Goal: Browse casually: Explore the website without a specific task or goal

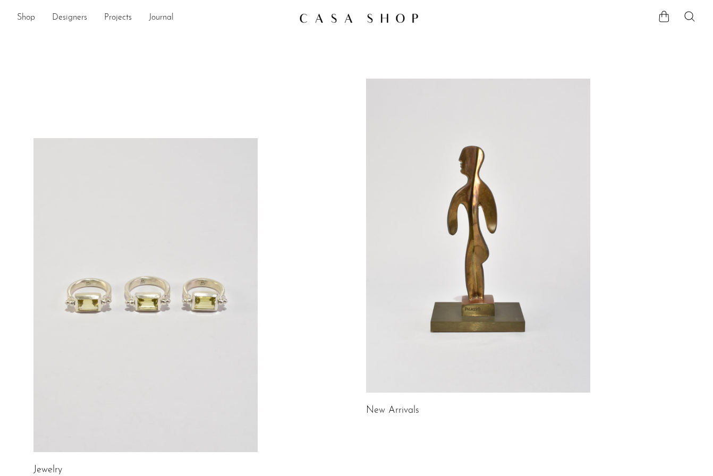
click at [413, 201] on link at bounding box center [478, 236] width 224 height 314
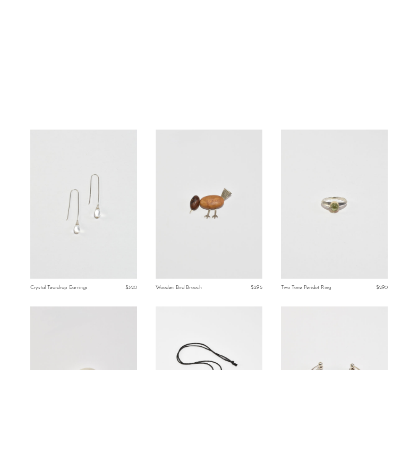
scroll to position [98, 0]
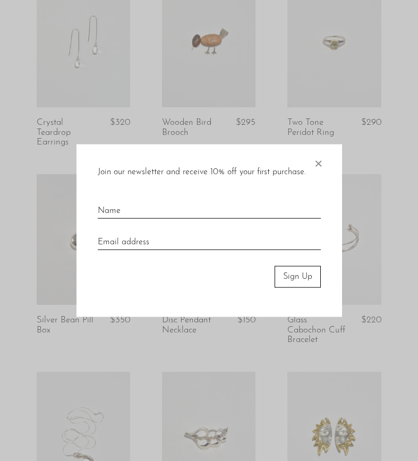
click at [320, 162] on span "×" at bounding box center [318, 161] width 11 height 34
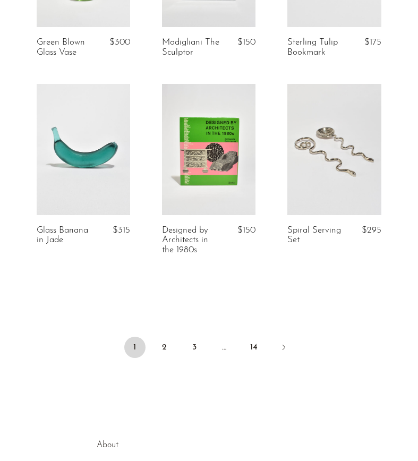
scroll to position [2139, 0]
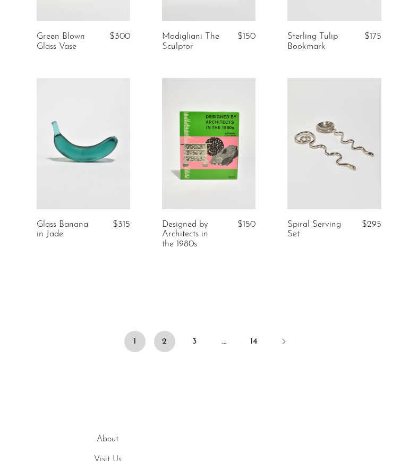
click at [164, 338] on link "2" at bounding box center [164, 341] width 21 height 21
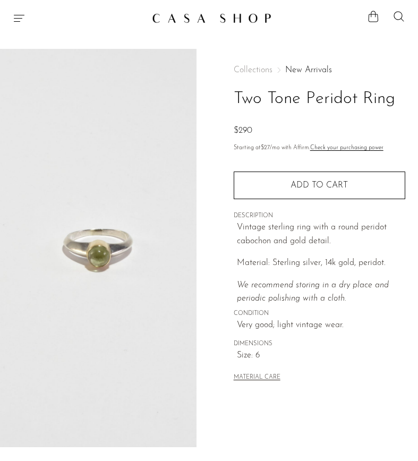
scroll to position [140, 0]
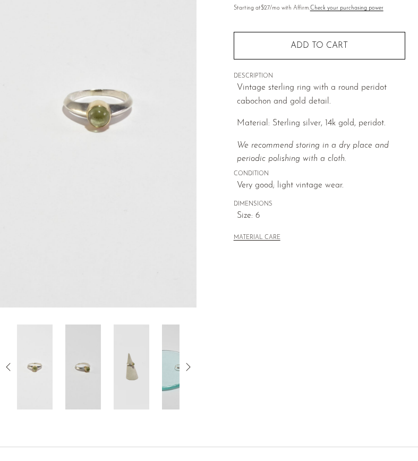
click at [191, 373] on icon at bounding box center [188, 367] width 13 height 13
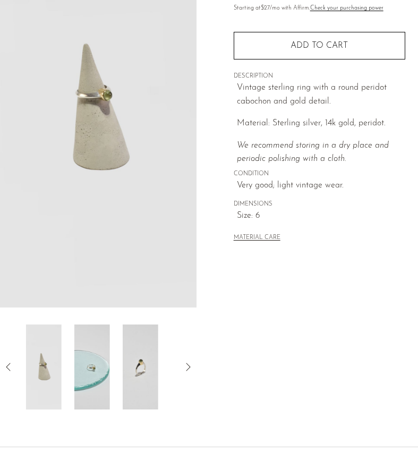
click at [190, 366] on icon at bounding box center [188, 367] width 4 height 8
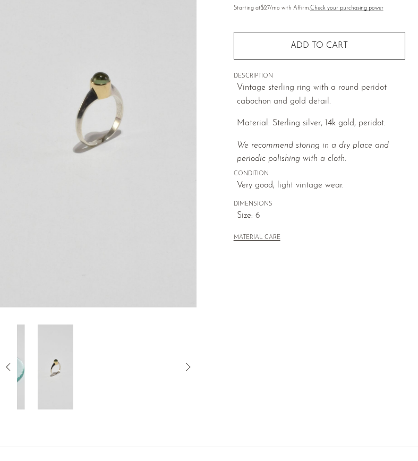
click at [190, 366] on icon at bounding box center [188, 367] width 4 height 8
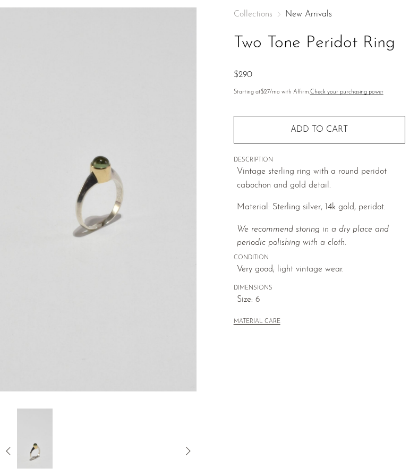
scroll to position [58, 0]
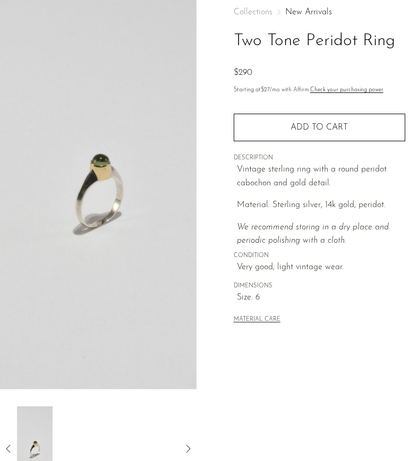
click at [6, 443] on icon at bounding box center [8, 448] width 13 height 13
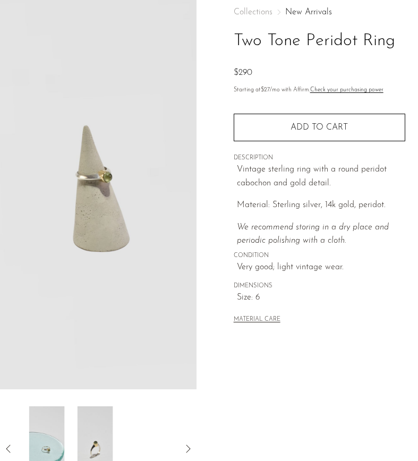
click at [6, 443] on icon at bounding box center [8, 448] width 13 height 13
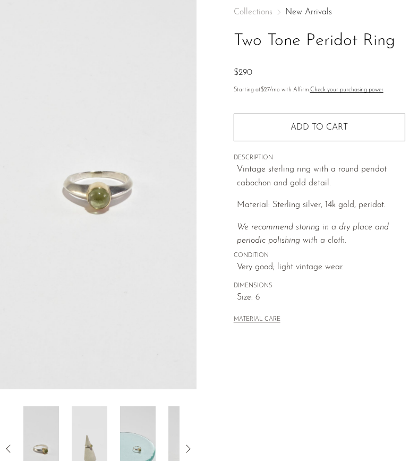
click at [6, 443] on icon at bounding box center [8, 448] width 13 height 13
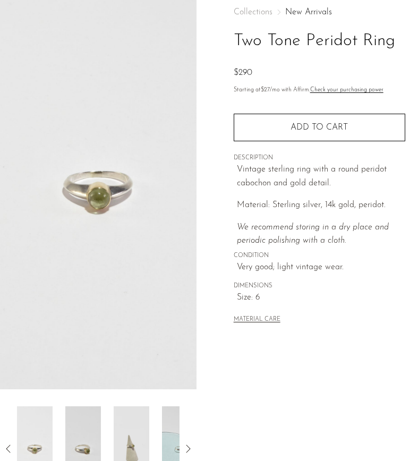
click at [189, 450] on icon at bounding box center [188, 449] width 4 height 8
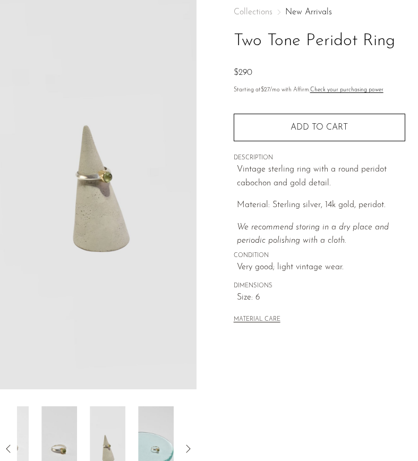
click at [189, 450] on icon at bounding box center [188, 449] width 4 height 8
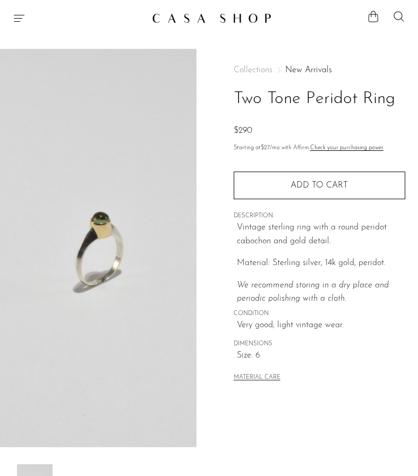
scroll to position [0, 0]
click at [24, 15] on icon "Menu" at bounding box center [19, 18] width 13 height 13
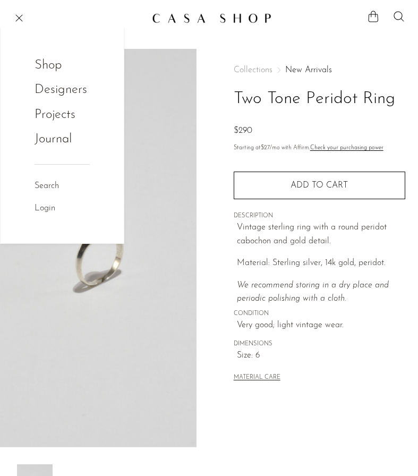
click at [30, 65] on div "Shop Featured New Arrivals Bestsellers Coming Soon Jewelry Jewelry All Earrings…" at bounding box center [62, 123] width 123 height 190
click at [47, 65] on link "Shop" at bounding box center [55, 65] width 41 height 20
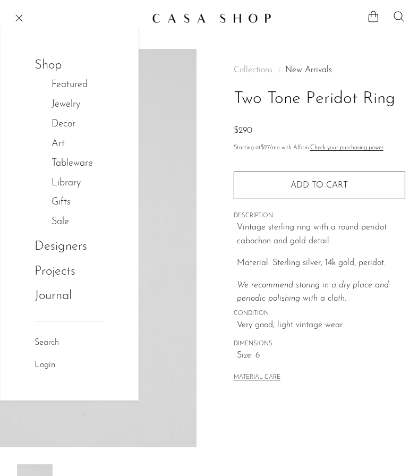
click at [62, 124] on link "Decor" at bounding box center [69, 124] width 35 height 15
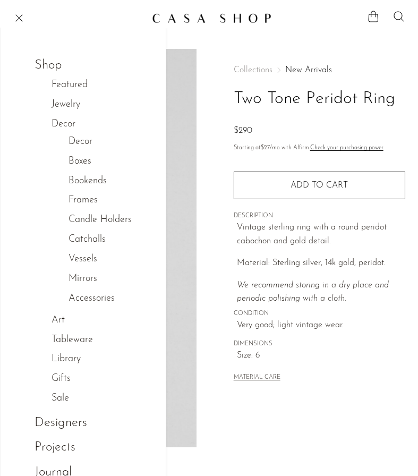
click at [74, 140] on link "Decor" at bounding box center [81, 141] width 24 height 15
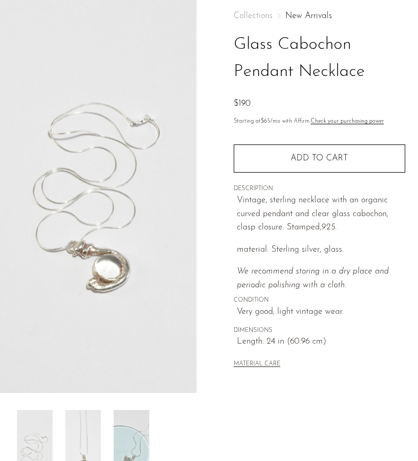
scroll to position [191, 0]
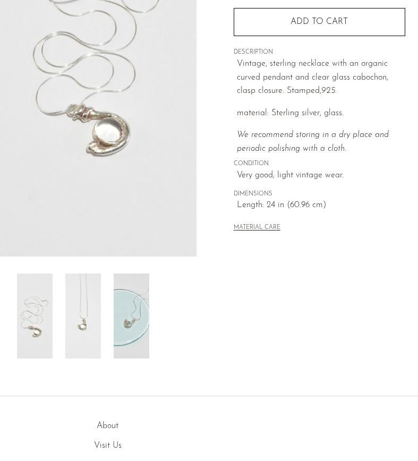
click at [78, 310] on img at bounding box center [83, 316] width 36 height 85
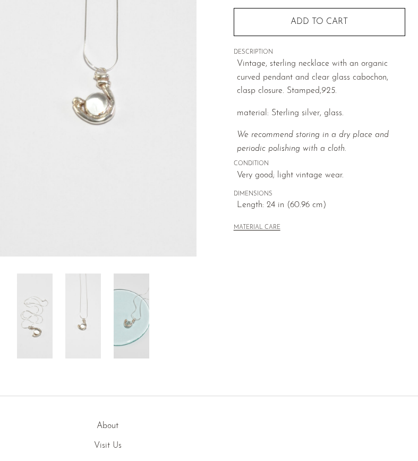
click at [36, 319] on img at bounding box center [35, 316] width 36 height 85
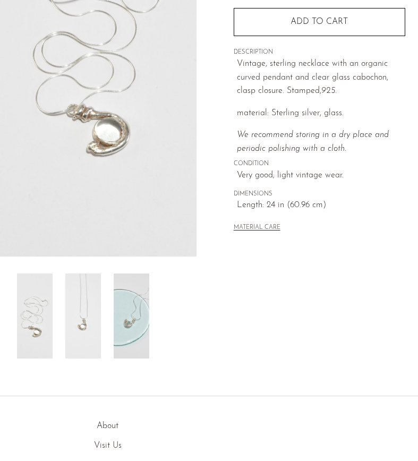
click at [123, 302] on img at bounding box center [132, 316] width 36 height 85
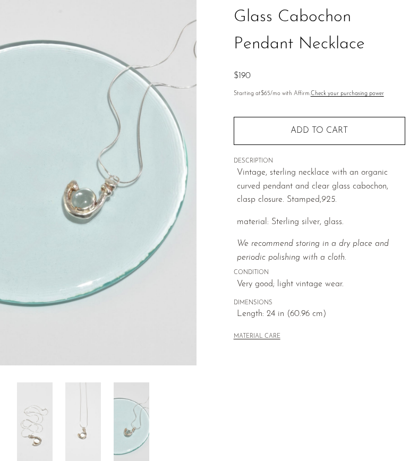
scroll to position [115, 0]
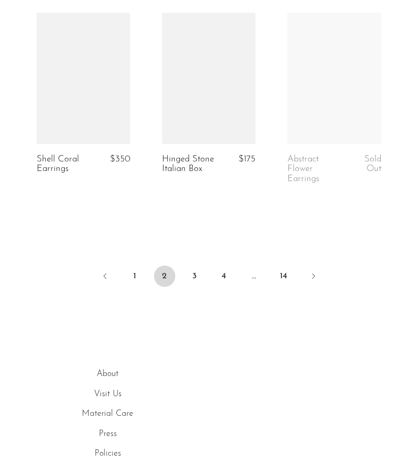
scroll to position [2212, 0]
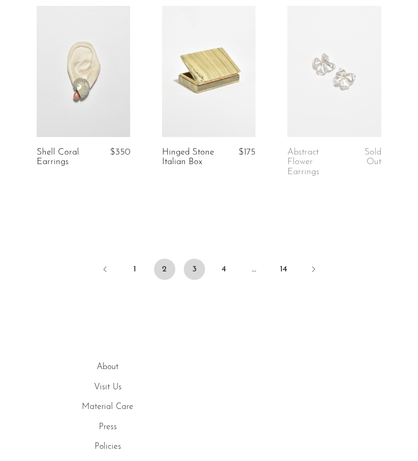
click at [187, 268] on link "3" at bounding box center [194, 269] width 21 height 21
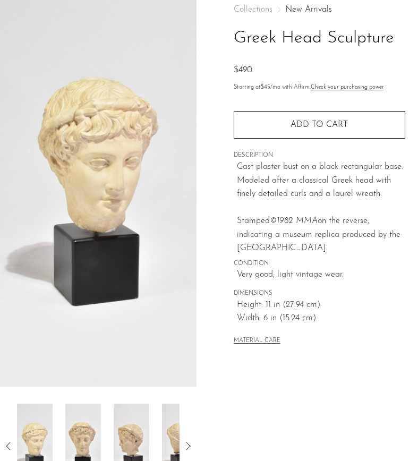
scroll to position [65, 0]
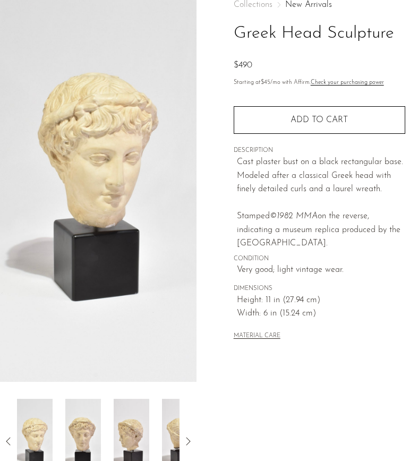
click at [305, 212] on em "©1982 MMA" at bounding box center [294, 216] width 48 height 8
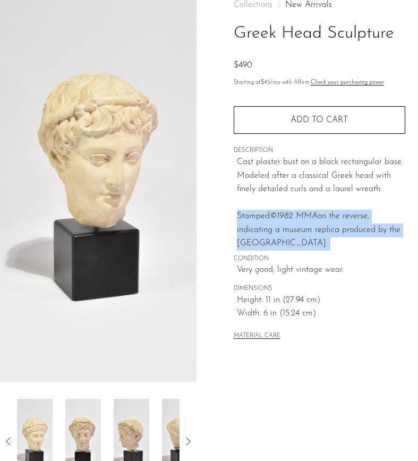
click at [304, 202] on p "Cast plaster bust on a black rectangular base. Modeled after a classical Greek …" at bounding box center [321, 203] width 168 height 95
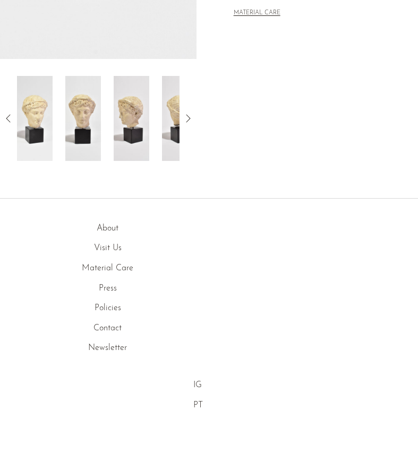
scroll to position [388, 0]
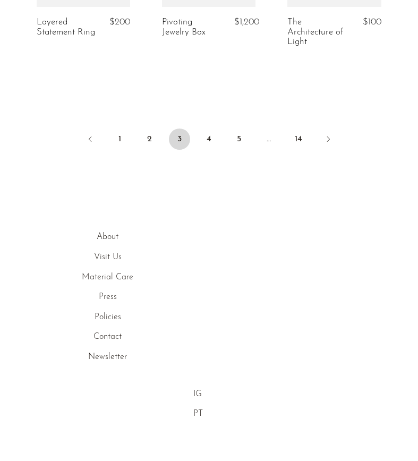
scroll to position [2370, 0]
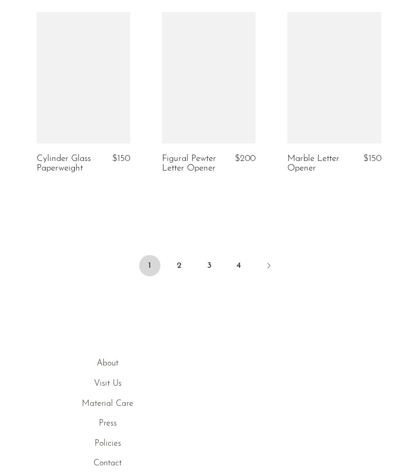
scroll to position [2321, 0]
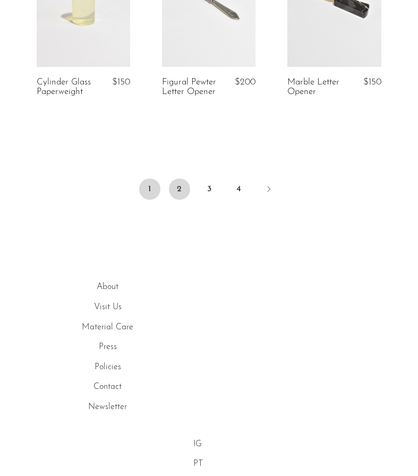
click at [186, 178] on link "2" at bounding box center [179, 188] width 21 height 21
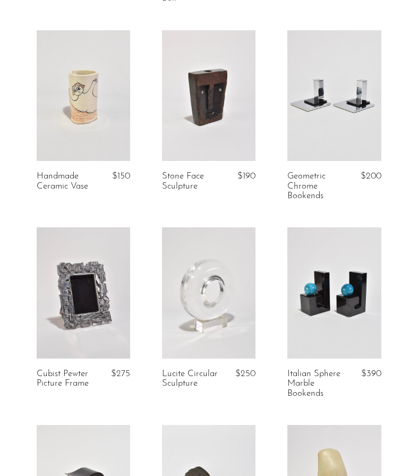
scroll to position [509, 0]
